Goal: Transaction & Acquisition: Purchase product/service

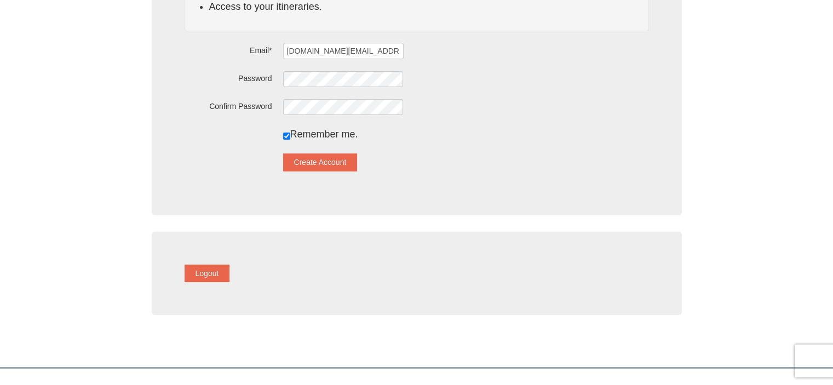
scroll to position [197, 0]
click at [342, 160] on button "Create Account" at bounding box center [320, 162] width 74 height 18
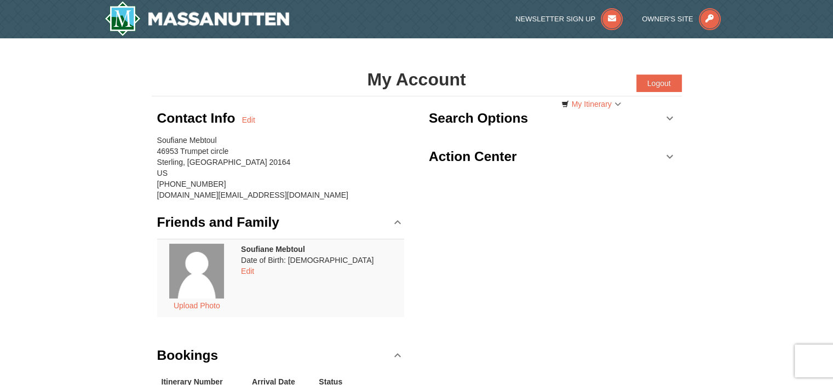
click at [460, 154] on h3 "Action Center" at bounding box center [473, 157] width 88 height 22
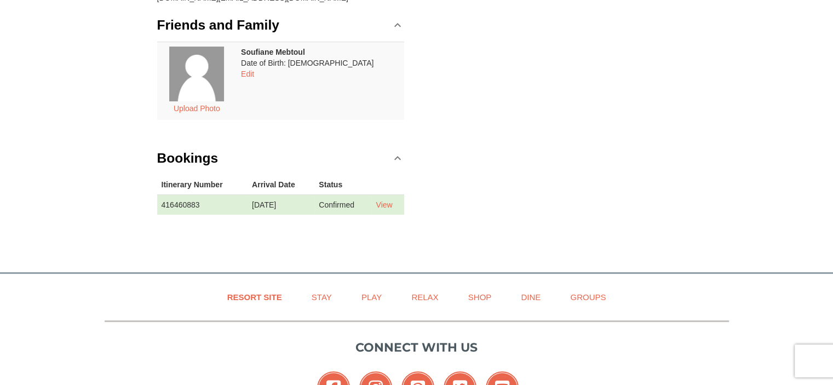
scroll to position [199, 0]
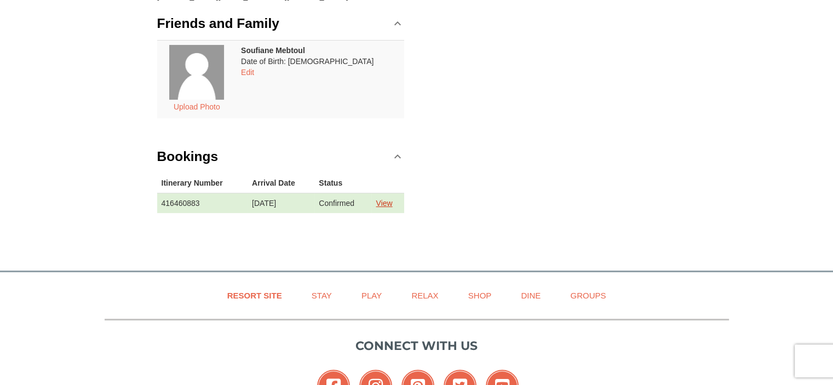
click at [392, 202] on link "View" at bounding box center [384, 203] width 16 height 9
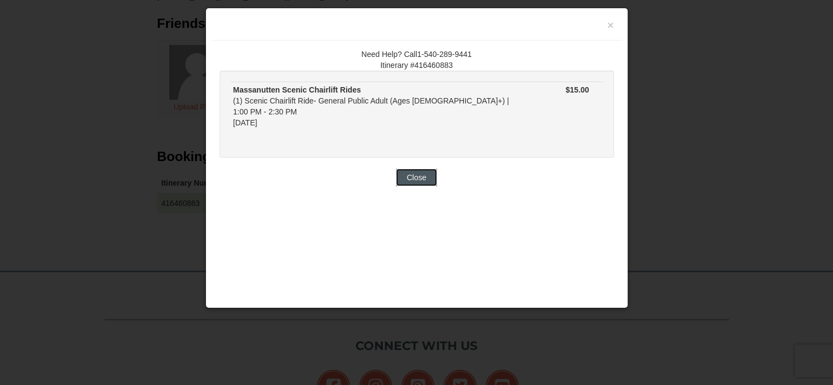
click at [420, 169] on button "Close" at bounding box center [417, 178] width 42 height 18
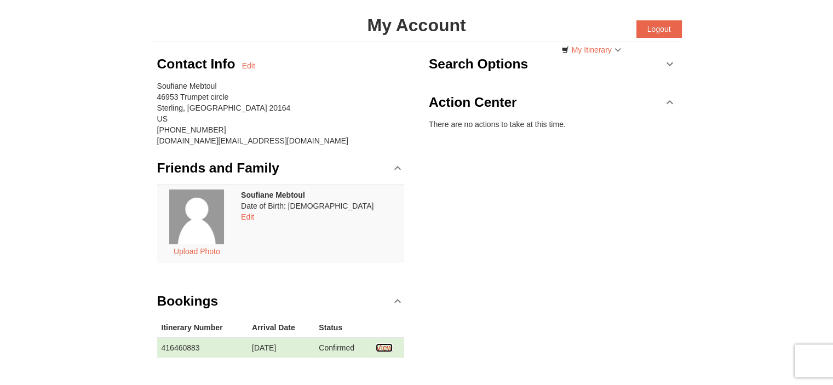
scroll to position [0, 0]
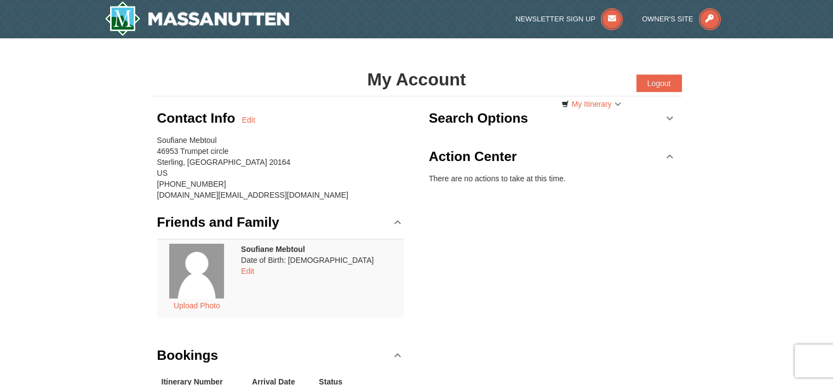
click at [485, 119] on h3 "Search Options" at bounding box center [478, 118] width 99 height 22
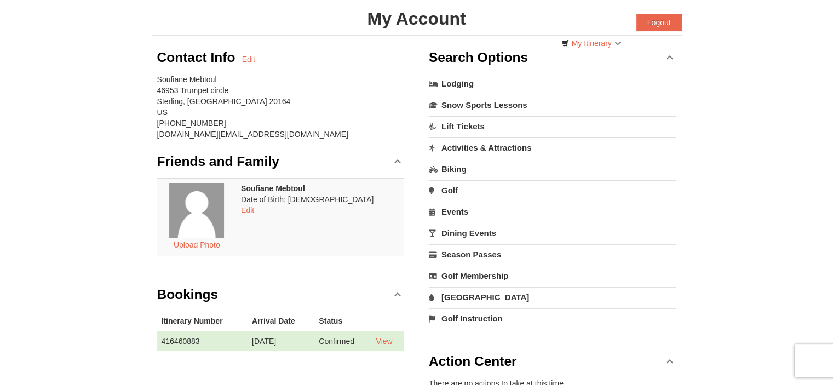
scroll to position [59, 0]
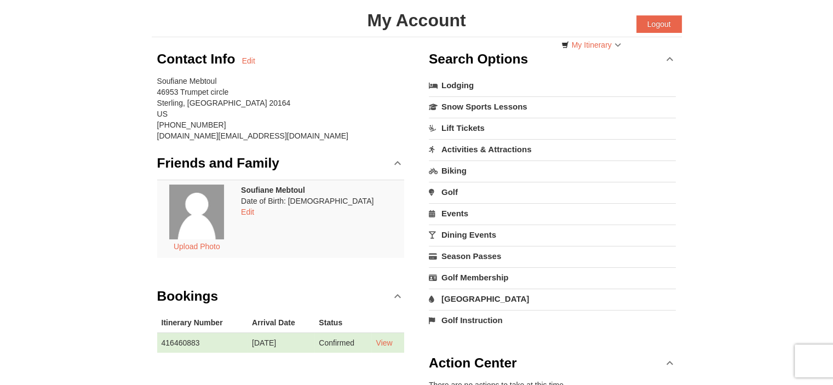
click at [471, 125] on link "Lift Tickets" at bounding box center [553, 128] width 248 height 20
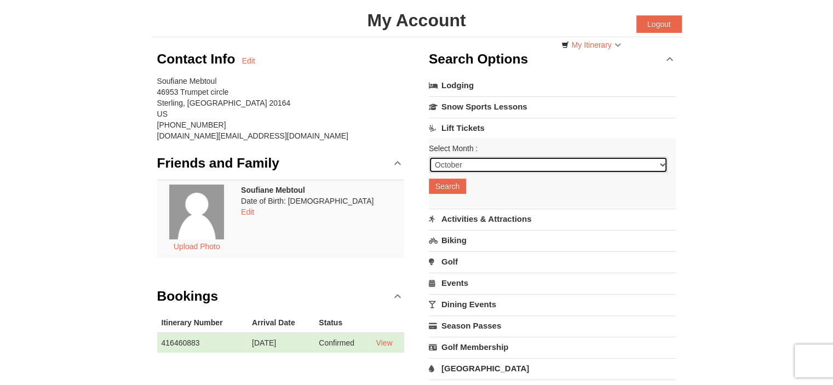
click at [452, 170] on select "October November December January February March April May June July August Sep…" at bounding box center [548, 165] width 239 height 16
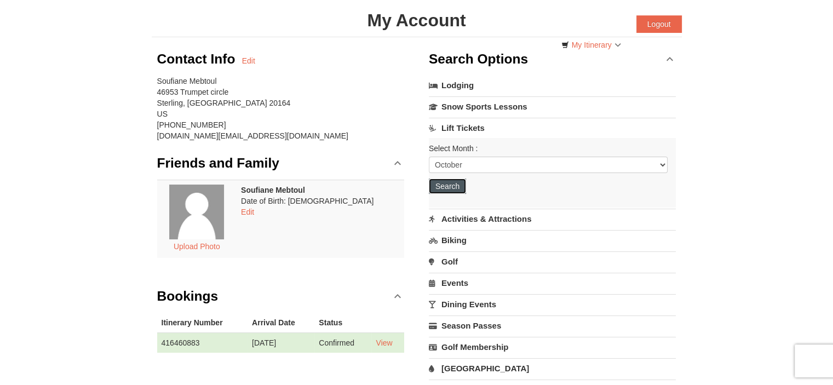
click at [448, 186] on button "Search" at bounding box center [447, 186] width 37 height 15
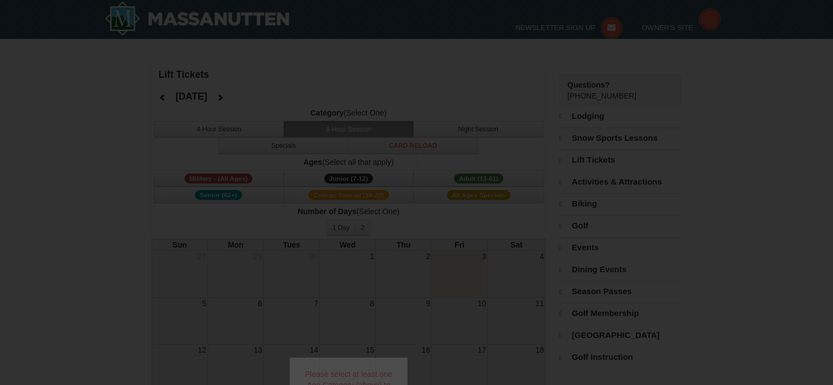
select select "10"
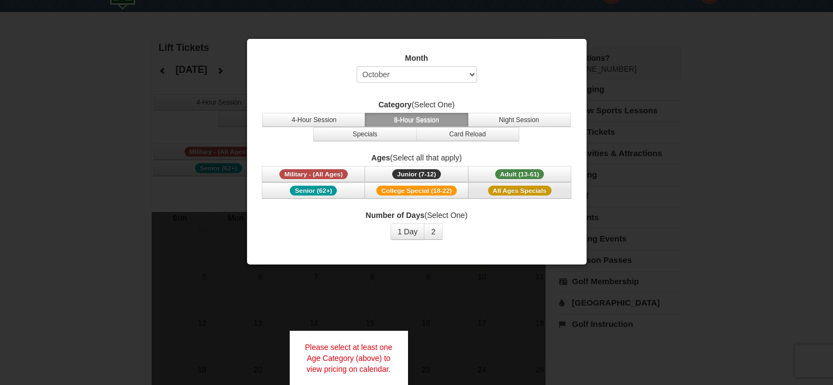
scroll to position [27, 0]
click at [236, 125] on div at bounding box center [416, 192] width 833 height 385
click at [354, 334] on div "Please select at least one Age Category (above) to view pricing on calendar." at bounding box center [349, 357] width 118 height 55
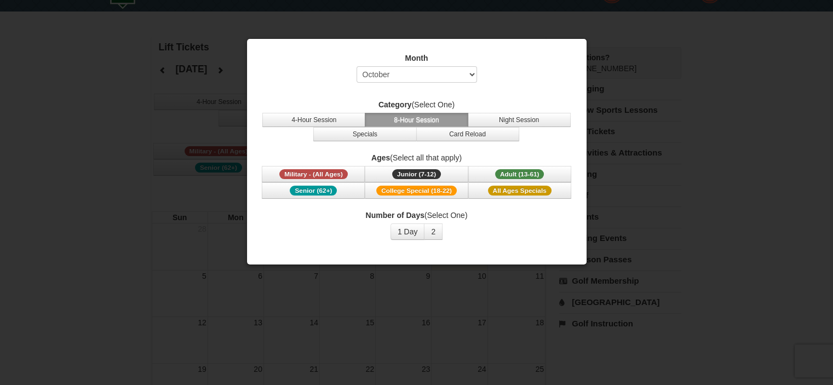
click at [500, 99] on div "Month Select October November December January February March April May June Ju…" at bounding box center [417, 146] width 329 height 204
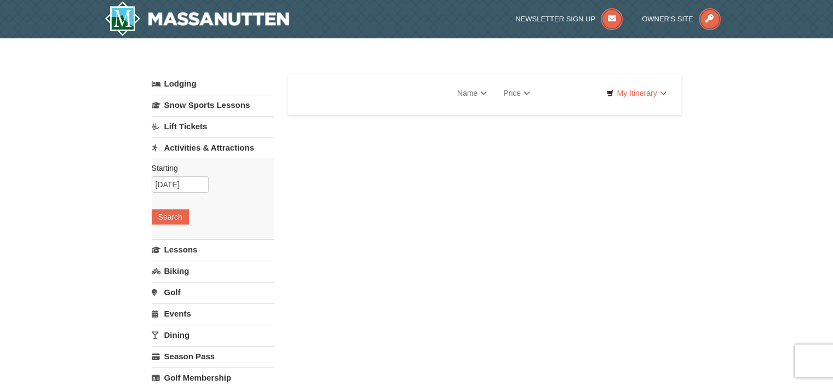
select select "10"
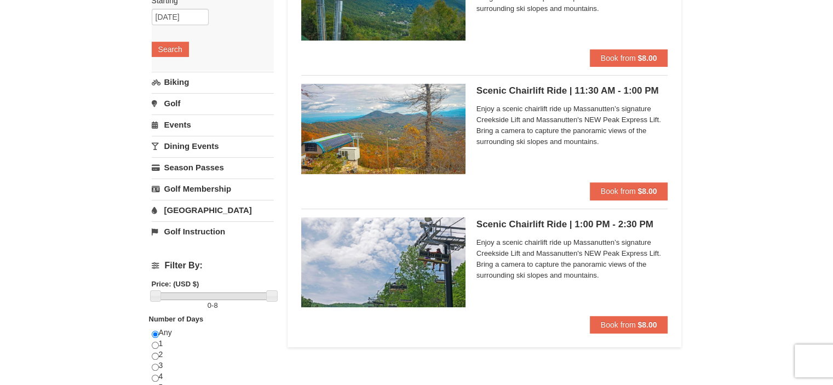
scroll to position [168, 0]
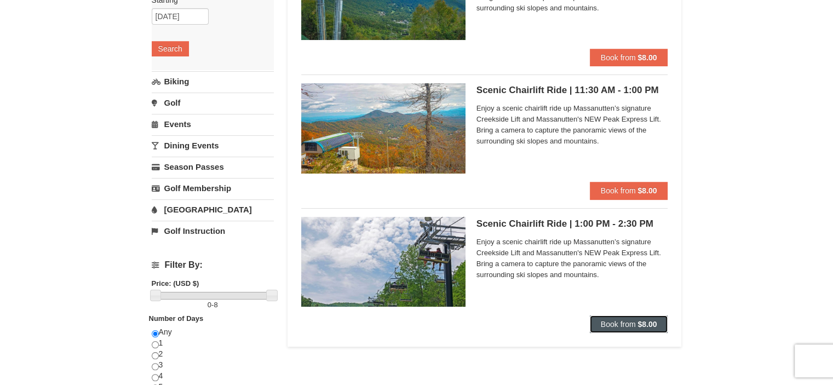
click at [618, 326] on span "Book from" at bounding box center [618, 324] width 35 height 9
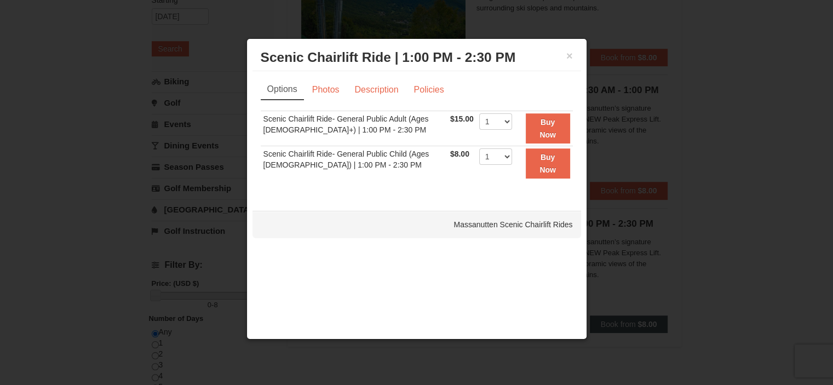
click at [618, 326] on div at bounding box center [416, 192] width 833 height 385
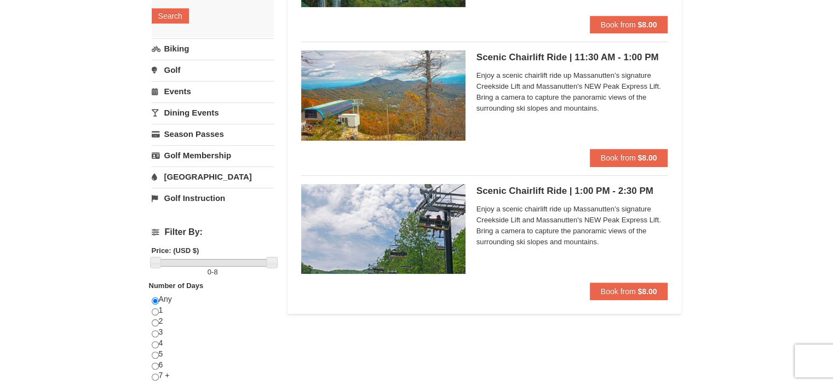
scroll to position [203, 0]
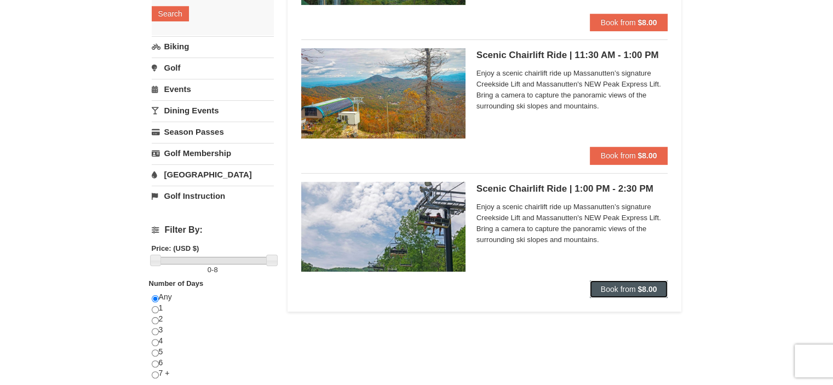
click at [632, 284] on button "Book from $8.00" at bounding box center [629, 289] width 78 height 18
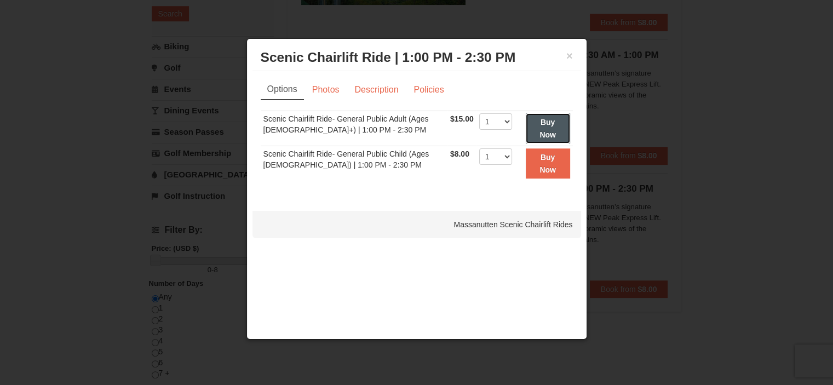
click at [536, 126] on button "Buy Now" at bounding box center [548, 128] width 44 height 30
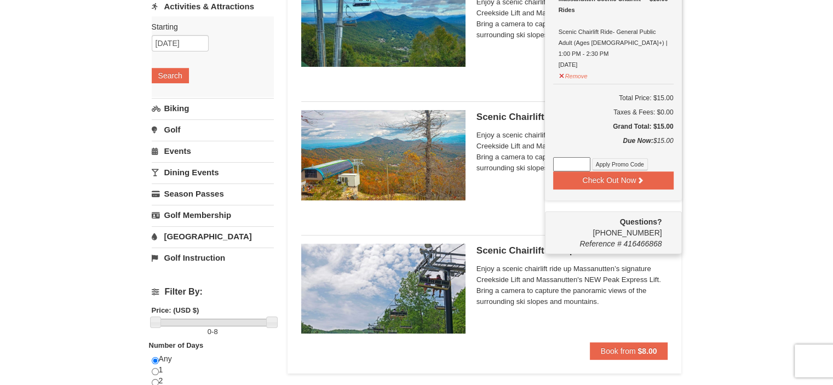
scroll to position [142, 0]
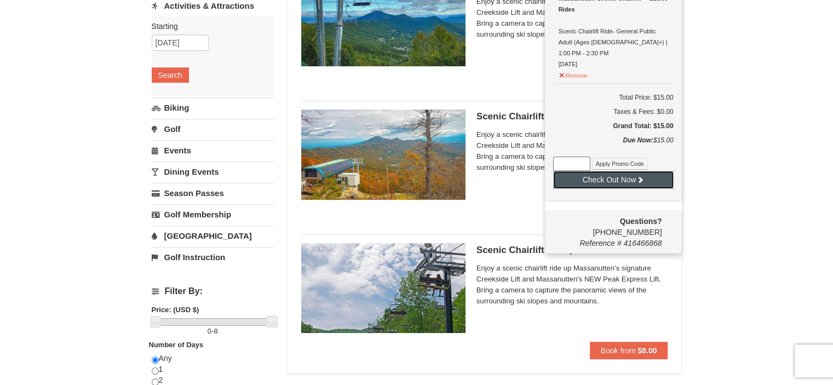
click at [617, 174] on button "Check Out Now" at bounding box center [613, 180] width 121 height 18
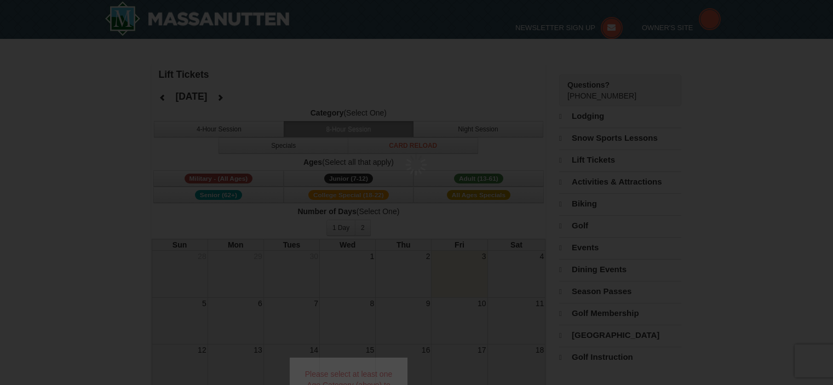
select select "10"
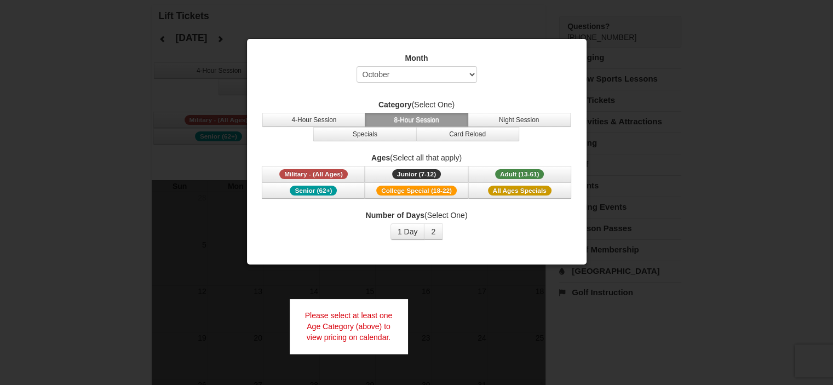
scroll to position [27, 0]
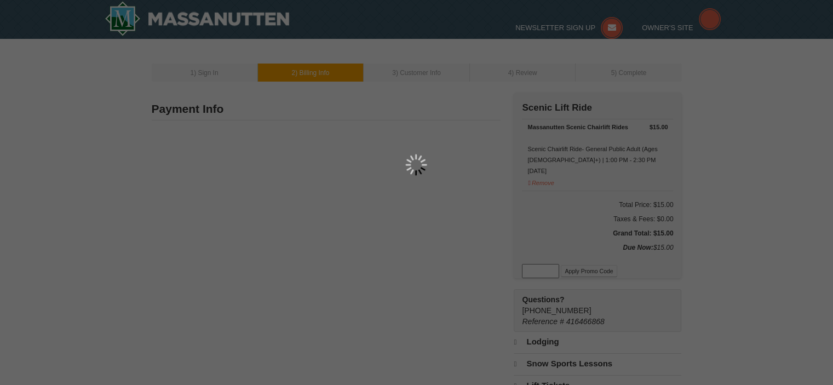
type input "46953 Trumpet circle"
type input "Sterling"
type input "20164"
type input "703"
type input "870"
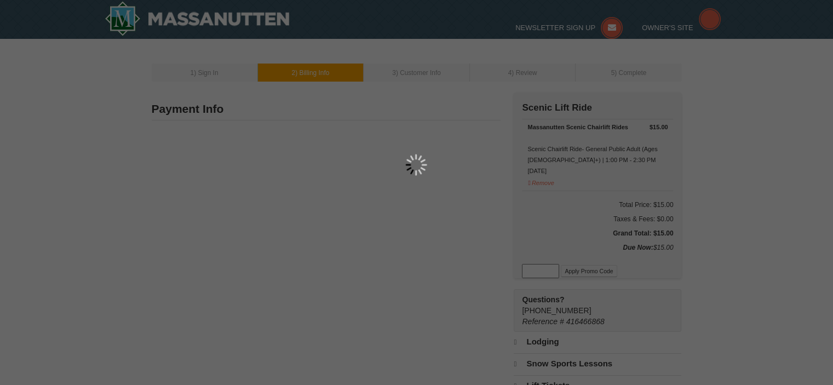
type input "1300"
type input "soufiane.mebtoul.us@gmail.com"
select select "VA"
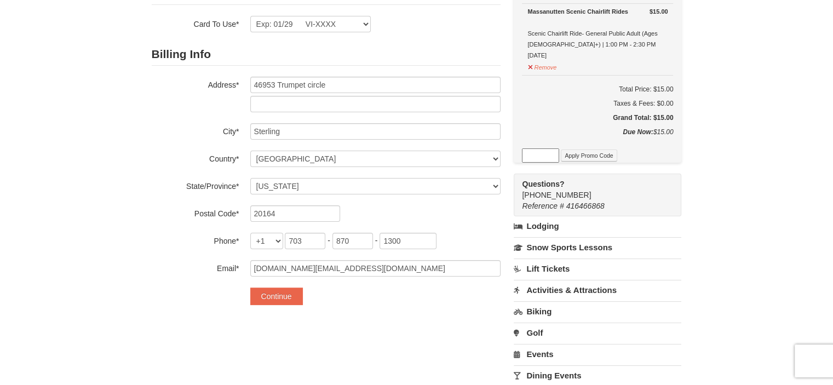
scroll to position [116, 0]
click at [280, 295] on button "Continue" at bounding box center [276, 296] width 53 height 18
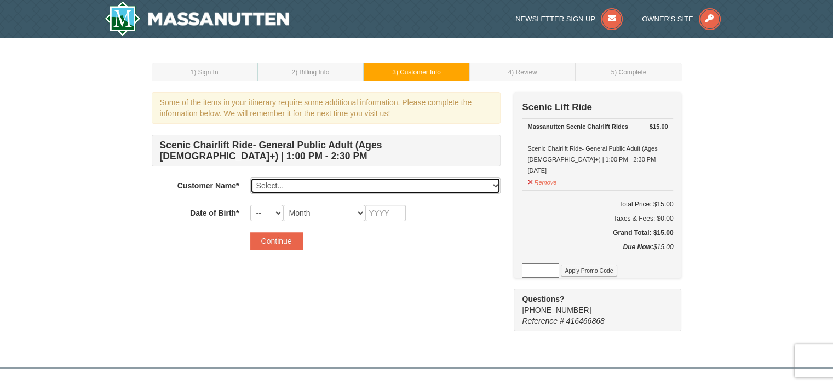
click at [326, 190] on select "Select... Soufiane Mebtoul Add New..." at bounding box center [375, 185] width 250 height 16
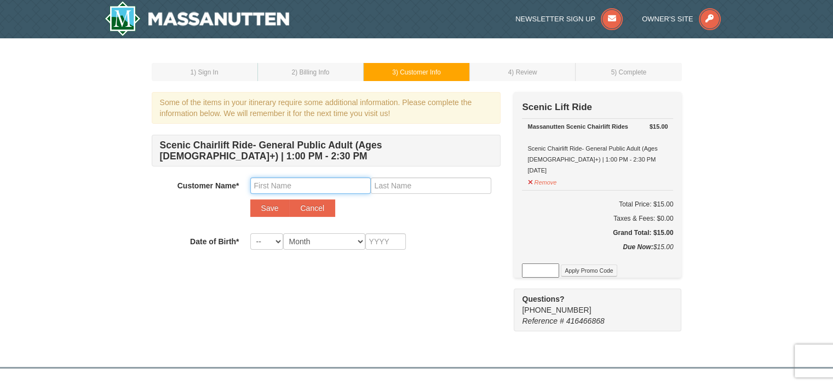
click at [285, 188] on input "text" at bounding box center [310, 185] width 121 height 16
type input "Amel"
click at [271, 209] on button "Save" at bounding box center [269, 208] width 39 height 18
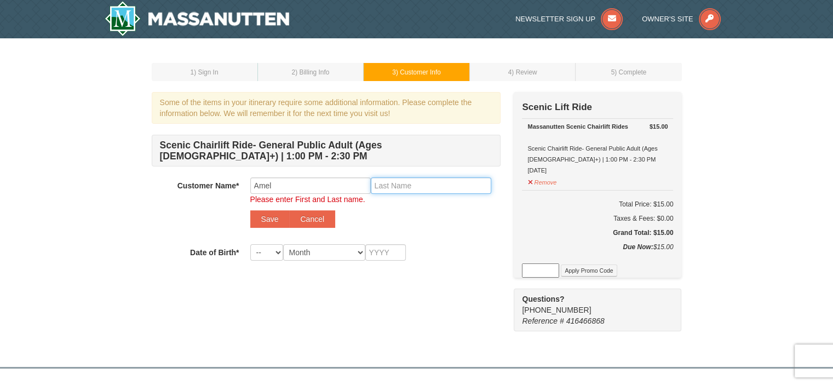
click at [390, 190] on input "text" at bounding box center [431, 185] width 121 height 16
type input "M"
click at [274, 223] on button "Save" at bounding box center [269, 219] width 39 height 18
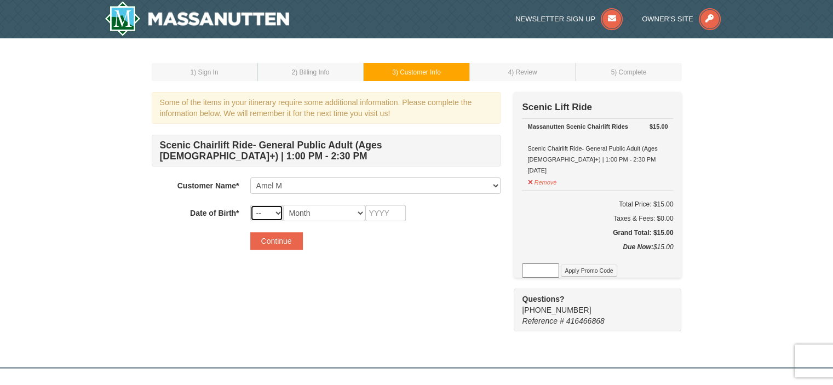
click at [267, 214] on select "-- 01 02 03 04 05 06 07 08 09 10 11 12 13 14 15 16 17 18 19 20 21 22 23 24 25 2…" at bounding box center [266, 213] width 33 height 16
click at [322, 229] on form "Scenic Chairlift Ride- General Public Adult (Ages 13+) | 1:00 PM - 2:30 PM Cust…" at bounding box center [326, 192] width 349 height 115
click at [298, 235] on button "Continue" at bounding box center [276, 241] width 53 height 18
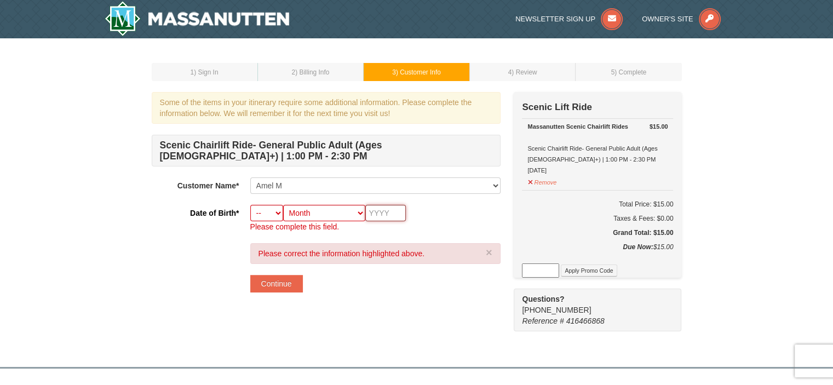
click at [375, 212] on input "text" at bounding box center [385, 213] width 41 height 16
click at [280, 214] on select "-- 01 02 03 04 05 06 07 08 09 10 11 12 13 14 15 16 17 18 19 20 21 22 23 24 25 2…" at bounding box center [266, 213] width 33 height 16
select select "10"
click at [250, 205] on select "-- 01 02 03 04 05 06 07 08 09 10 11 12 13 14 15 16 17 18 19 20 21 22 23 24 25 2…" at bounding box center [266, 213] width 33 height 16
click at [297, 217] on select "Month January February March April May June July August September October Novem…" at bounding box center [324, 213] width 82 height 16
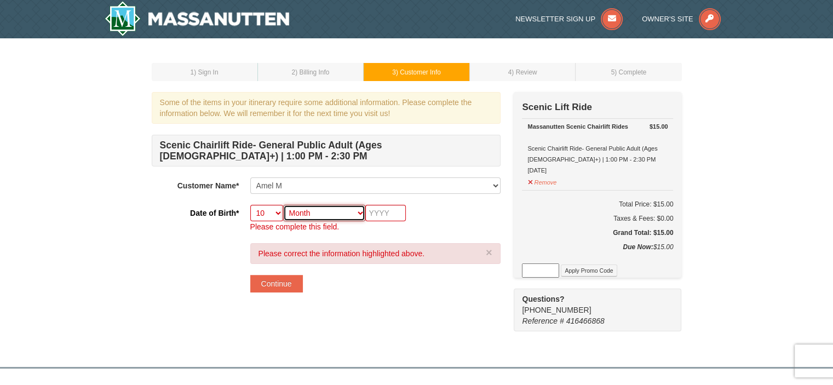
select select "02"
click at [283, 205] on select "Month January February March April May June July August September October Novem…" at bounding box center [324, 213] width 82 height 16
click at [381, 210] on input "text" at bounding box center [385, 213] width 41 height 16
type input "1979"
click at [477, 230] on p "Please complete this field." at bounding box center [375, 226] width 250 height 11
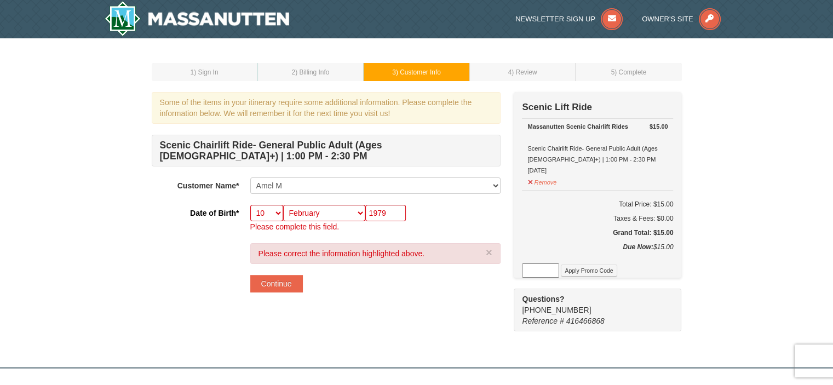
click at [336, 251] on div "Please correct the information highlighted above. ×" at bounding box center [375, 253] width 250 height 21
click at [445, 222] on p "Please complete this field." at bounding box center [375, 226] width 250 height 11
click at [342, 214] on select "Month January February March April May June July August September October Novem…" at bounding box center [324, 213] width 82 height 16
click at [283, 205] on select "Month January February March April May June July August September October Novem…" at bounding box center [324, 213] width 82 height 16
click at [438, 200] on div "Scenic Chairlift Ride- General Public Adult (Ages 13+) | 1:00 PM - 2:30 PM Cust…" at bounding box center [326, 184] width 349 height 98
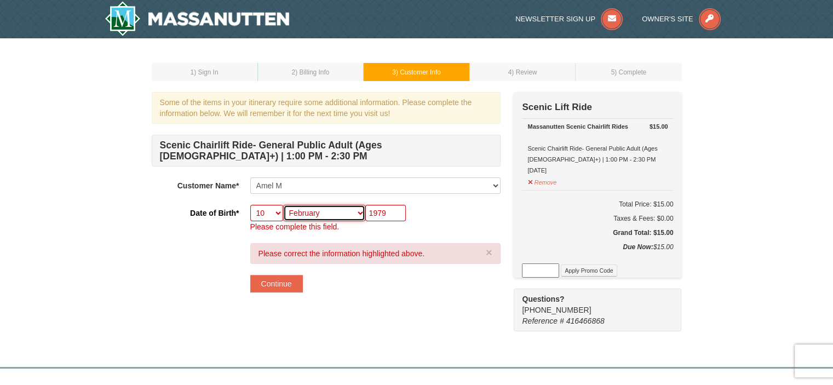
click at [335, 205] on select "Month January February March April May June July August September October Novem…" at bounding box center [324, 213] width 82 height 16
click at [219, 226] on div "Date of Birth* -- 01 02 03 04 05 06 07 08 09 10 11 12 13 14 15 16 17 18 19 20 2…" at bounding box center [326, 218] width 349 height 27
click at [253, 217] on select "-- 01 02 03 04 05 06 07 08 09 10 11 12 13 14 15 16 17 18 19 20 21 22 23 24 25 2…" at bounding box center [266, 213] width 33 height 16
click at [250, 205] on select "-- 01 02 03 04 05 06 07 08 09 10 11 12 13 14 15 16 17 18 19 20 21 22 23 24 25 2…" at bounding box center [266, 213] width 33 height 16
click at [263, 211] on select "-- 01 02 03 04 05 06 07 08 09 10 11 12 13 14 15 16 17 18 19 20 21 22 23 24 25 2…" at bounding box center [266, 213] width 33 height 16
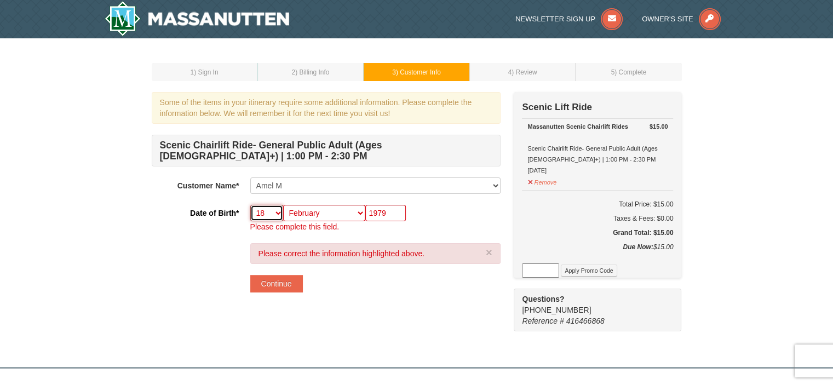
select select "10"
click at [250, 205] on select "-- 01 02 03 04 05 06 07 08 09 10 11 12 13 14 15 16 17 18 19 20 21 22 23 24 25 2…" at bounding box center [266, 213] width 33 height 16
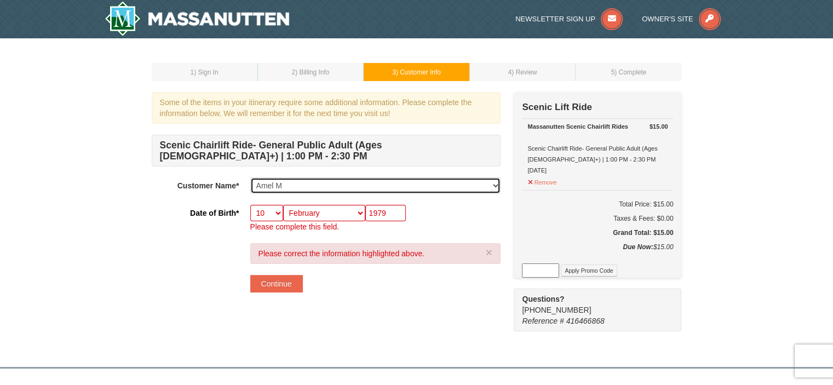
click at [322, 188] on select "Select... Soufiane Mebtoul Amel M Add New..." at bounding box center [375, 185] width 250 height 16
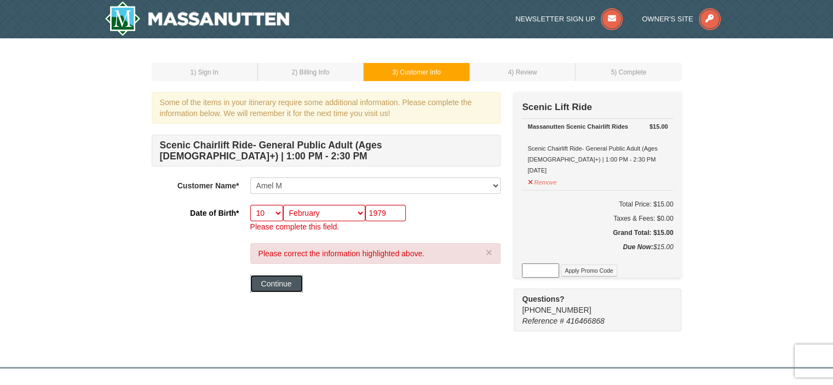
click at [285, 278] on button "Continue" at bounding box center [276, 284] width 53 height 18
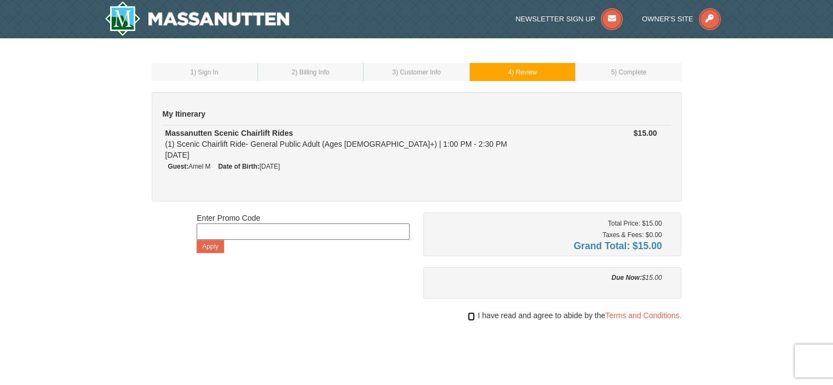
click at [471, 313] on input "checkbox" at bounding box center [471, 316] width 7 height 9
checkbox input "true"
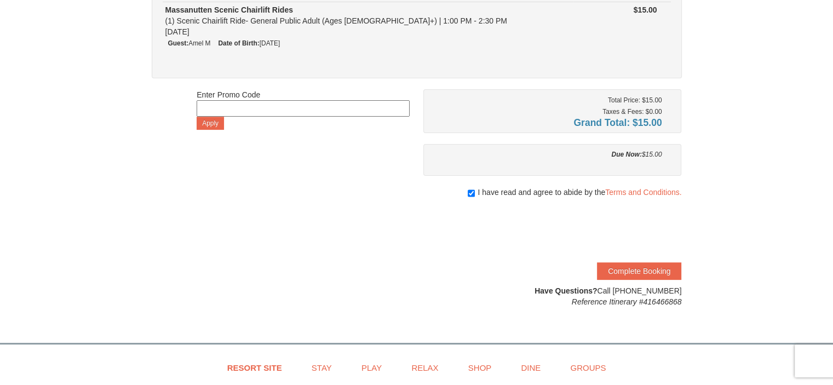
scroll to position [124, 0]
click at [668, 269] on button "Complete Booking" at bounding box center [639, 271] width 84 height 18
